Goal: Information Seeking & Learning: Learn about a topic

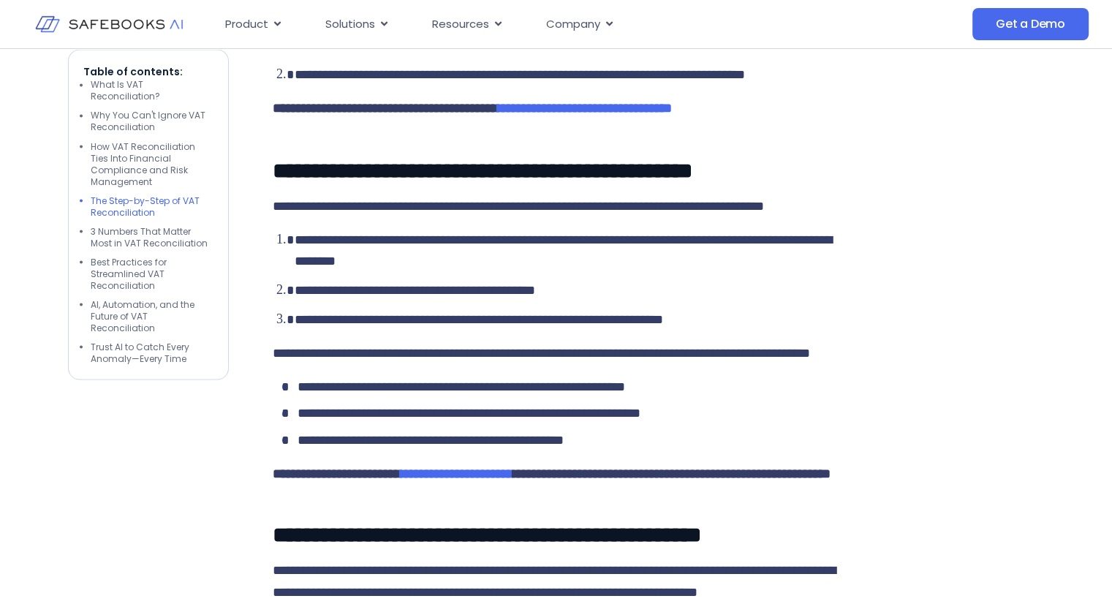
scroll to position [2678, 0]
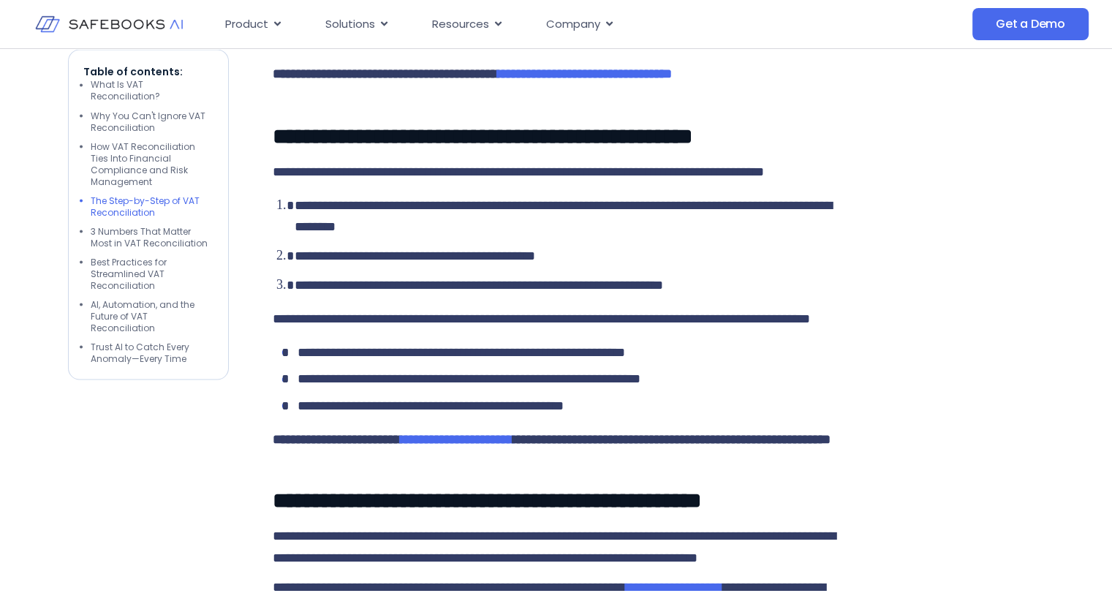
click at [441, 18] on span "**********" at bounding box center [512, 10] width 435 height 13
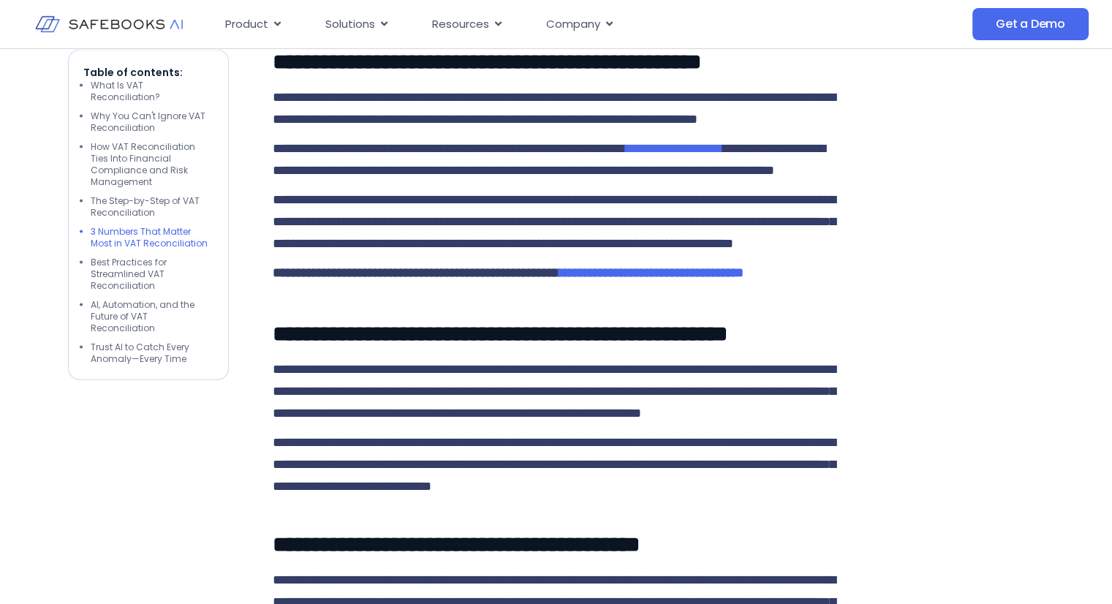
scroll to position [3117, 0]
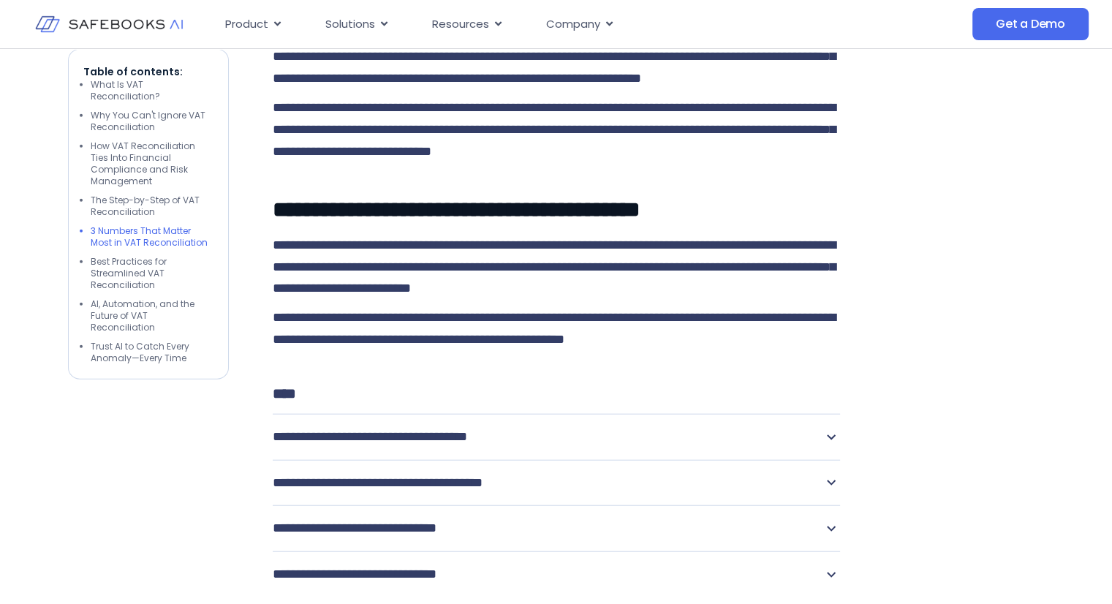
scroll to position [3482, 0]
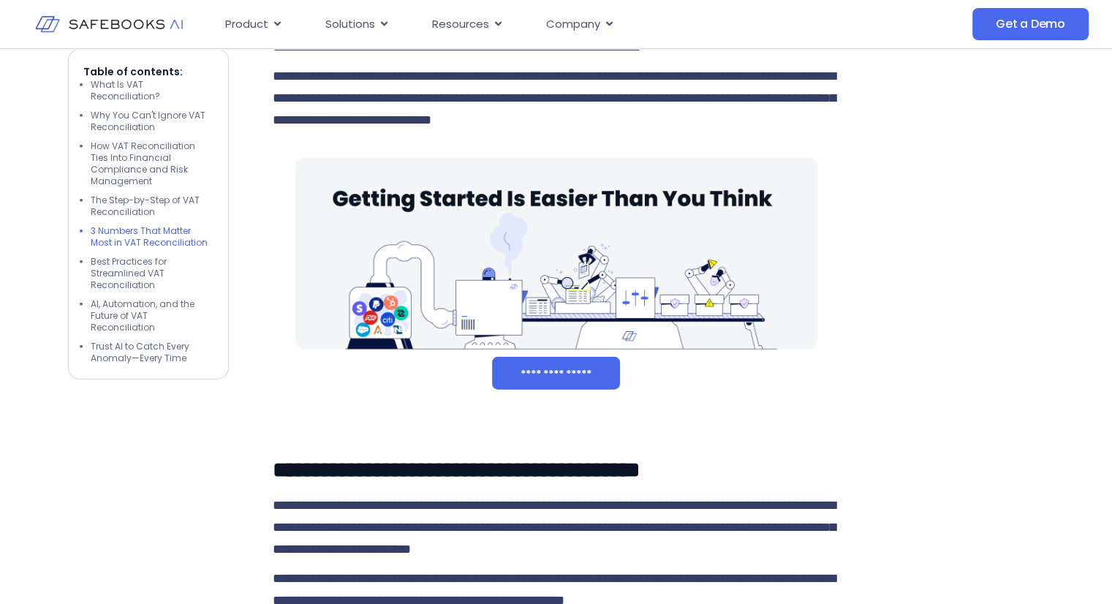
drag, startPoint x: 272, startPoint y: 192, endPoint x: 840, endPoint y: 444, distance: 621.5
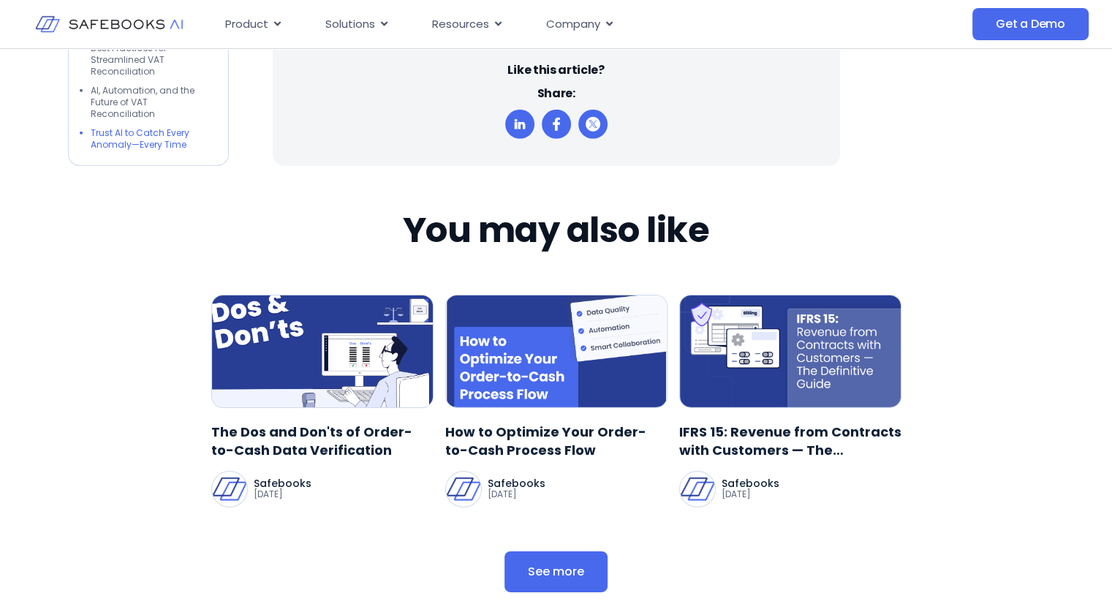
scroll to position [4652, 0]
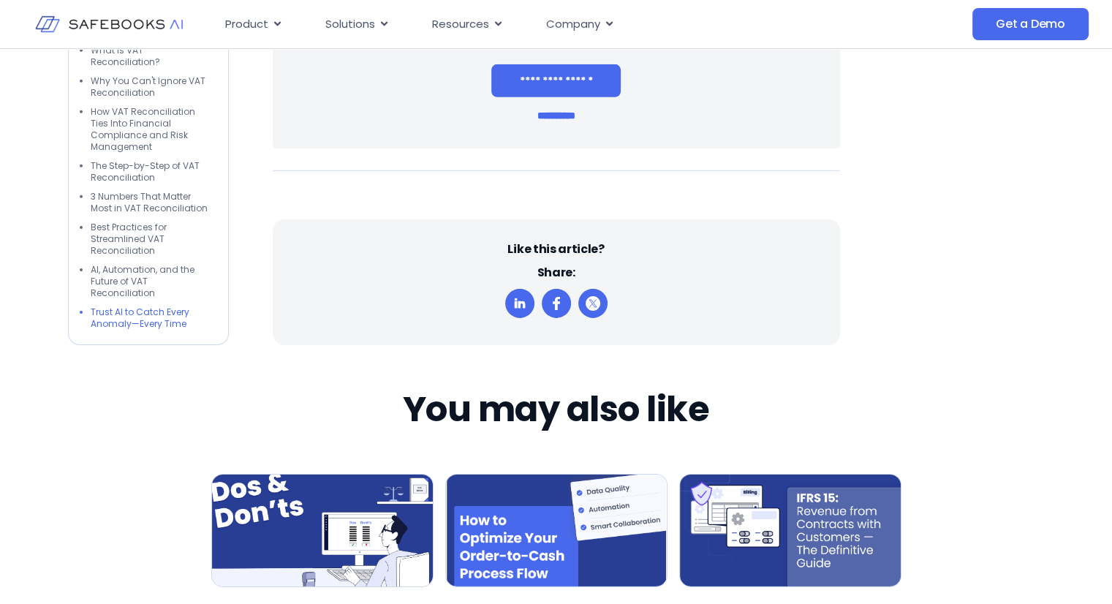
drag, startPoint x: 268, startPoint y: 317, endPoint x: 775, endPoint y: 412, distance: 516.3
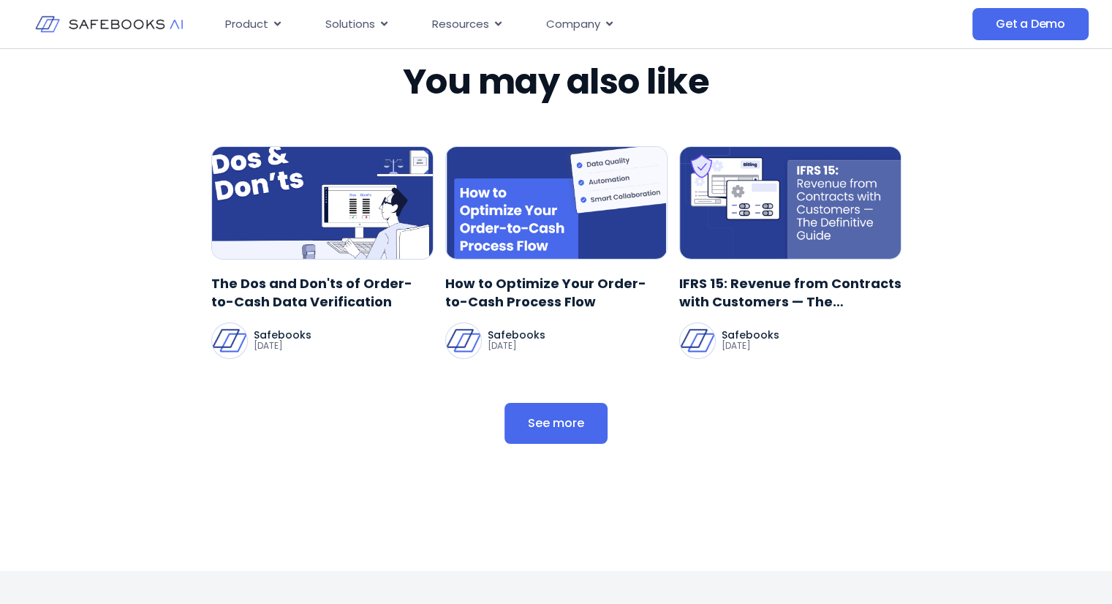
scroll to position [5018, 0]
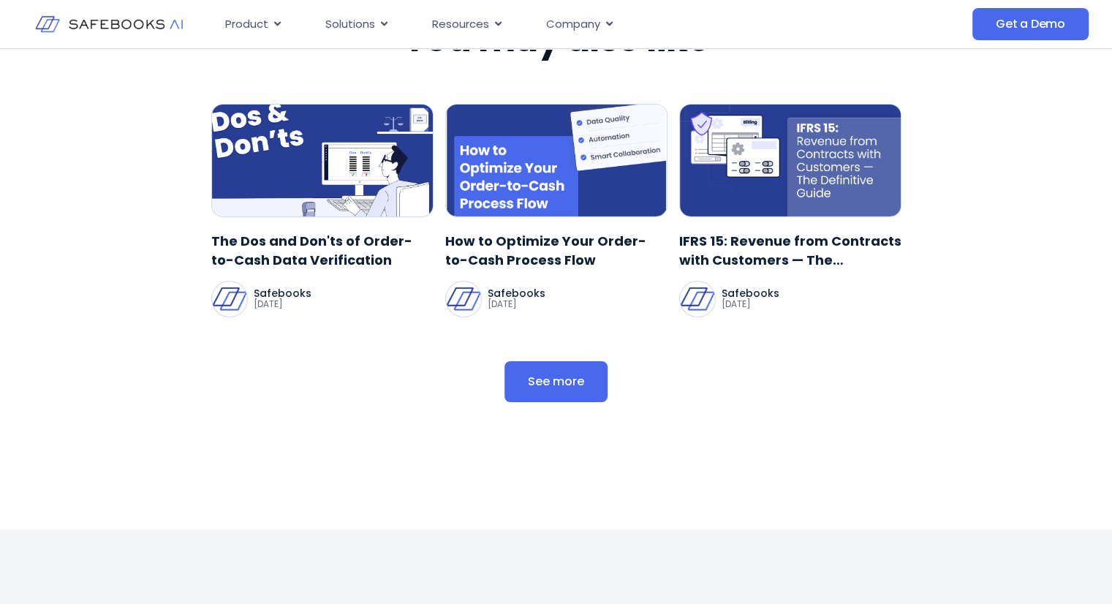
scroll to position [5456, 0]
